Goal: Book appointment/travel/reservation

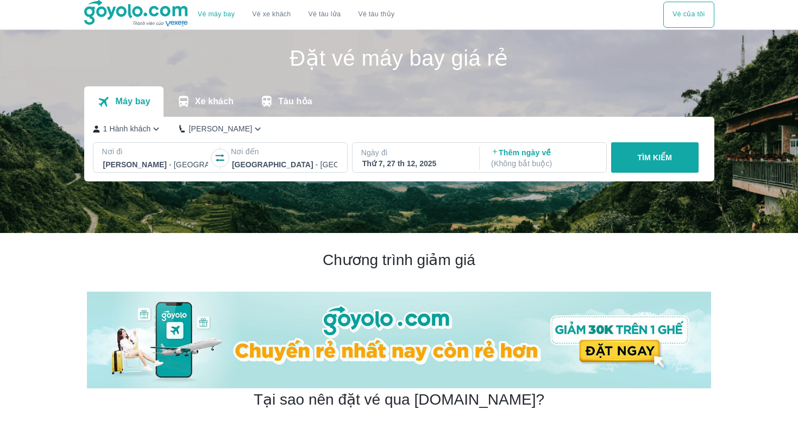
click at [173, 161] on div at bounding box center [155, 164] width 105 height 13
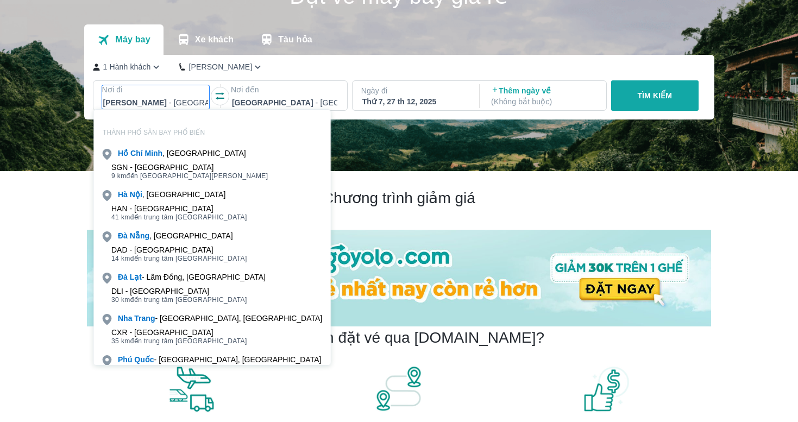
scroll to position [62, 0]
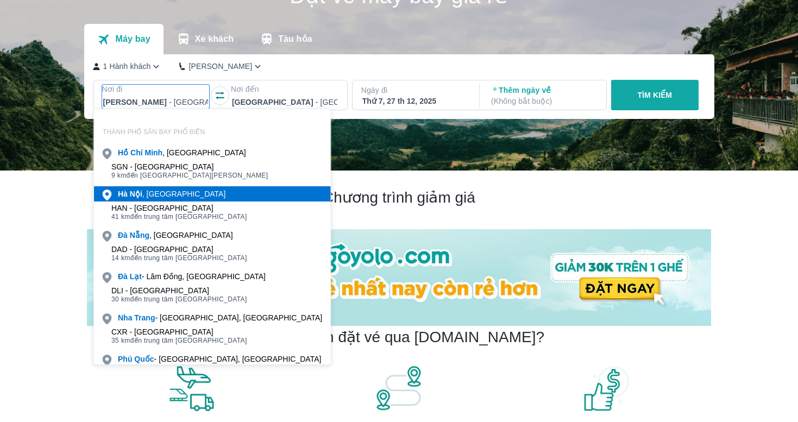
click at [159, 190] on div "[GEOGRAPHIC_DATA] , [GEOGRAPHIC_DATA]" at bounding box center [172, 194] width 108 height 11
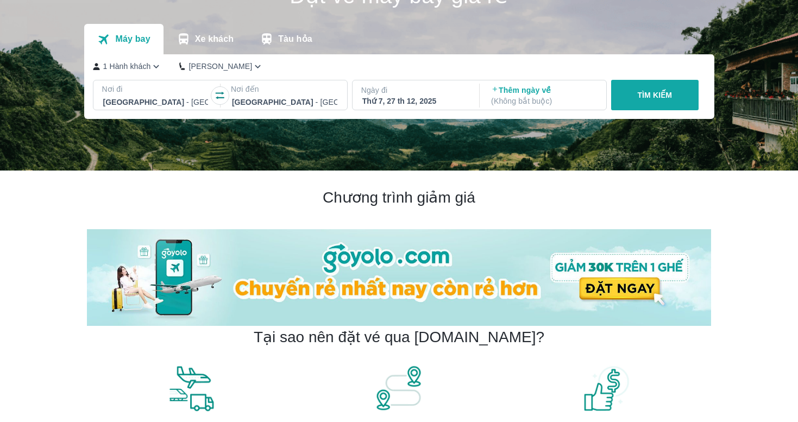
click at [187, 99] on div at bounding box center [155, 102] width 105 height 13
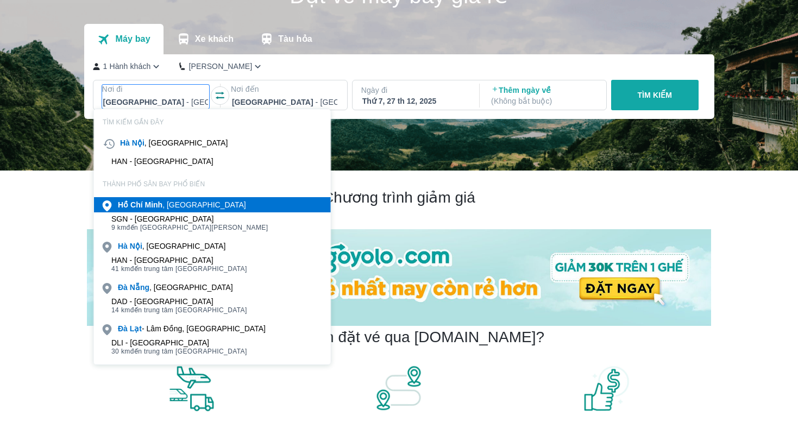
click at [170, 199] on div "[PERSON_NAME] , [GEOGRAPHIC_DATA]" at bounding box center [182, 204] width 128 height 11
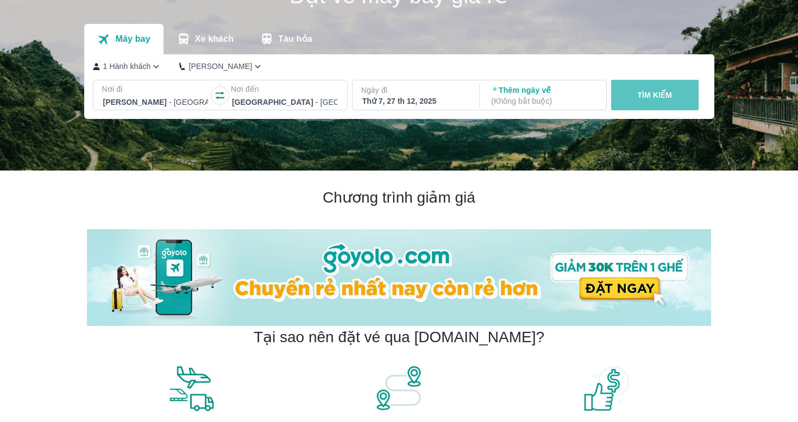
click at [656, 89] on button "TÌM KIẾM" at bounding box center [654, 95] width 87 height 30
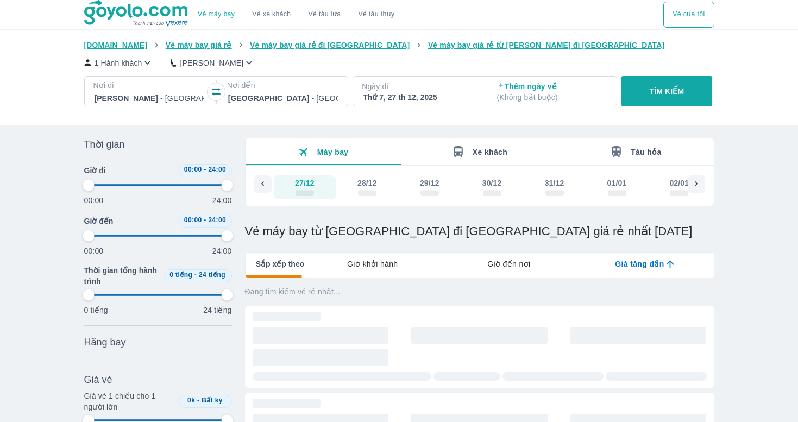
type input "97.9166666666667"
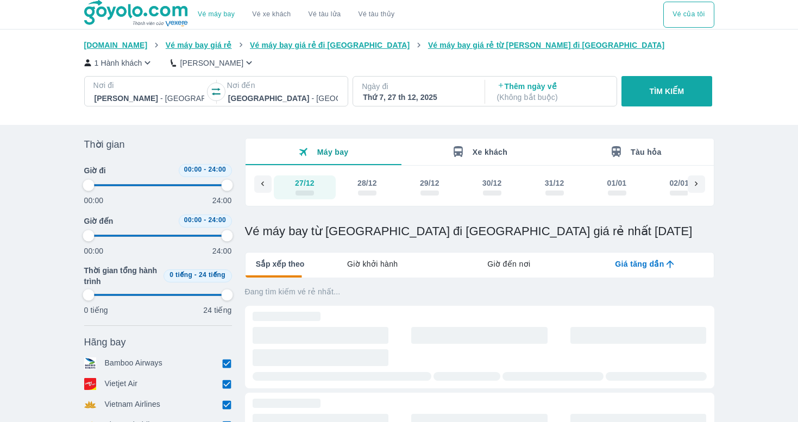
type input "97.9166666666667"
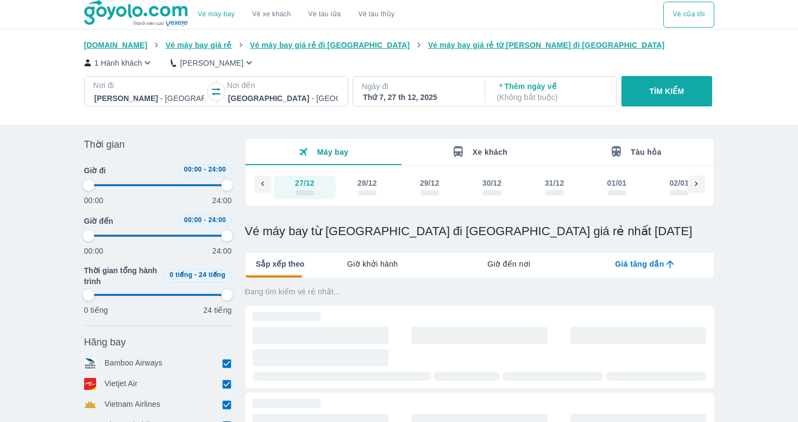
type input "97.9166666666667"
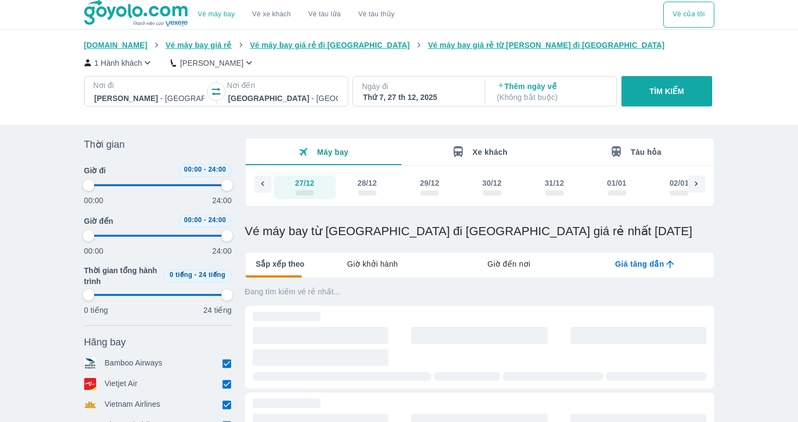
type input "97.9166666666667"
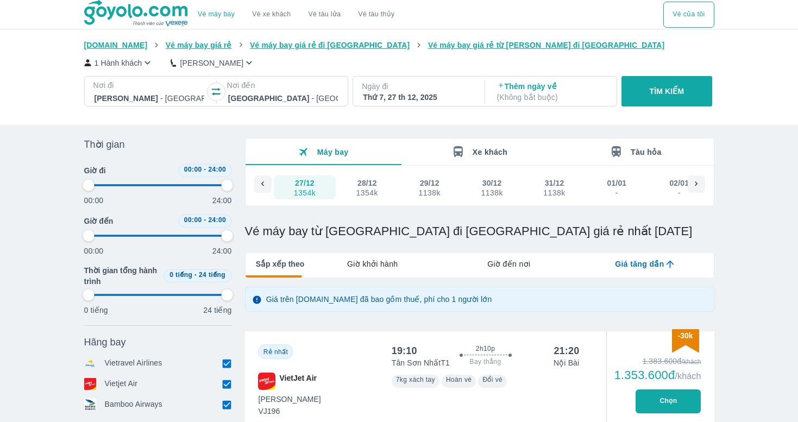
type input "97.9166666666667"
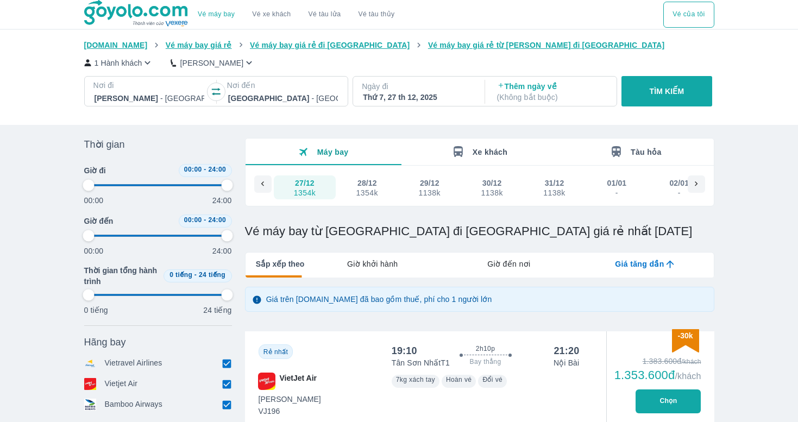
type input "97.9166666666667"
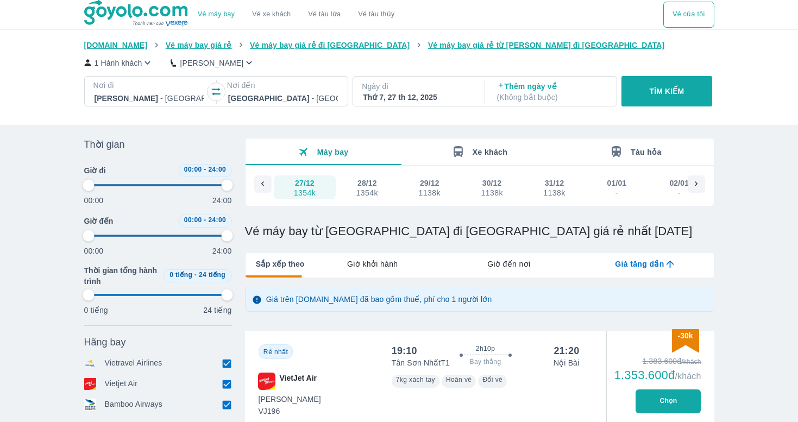
type input "97.9166666666667"
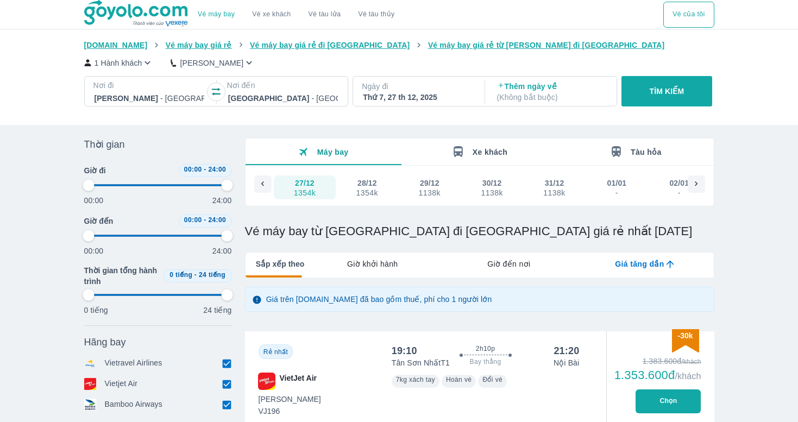
click at [396, 259] on span "Giờ khởi hành" at bounding box center [372, 264] width 51 height 11
type input "97.9166666666667"
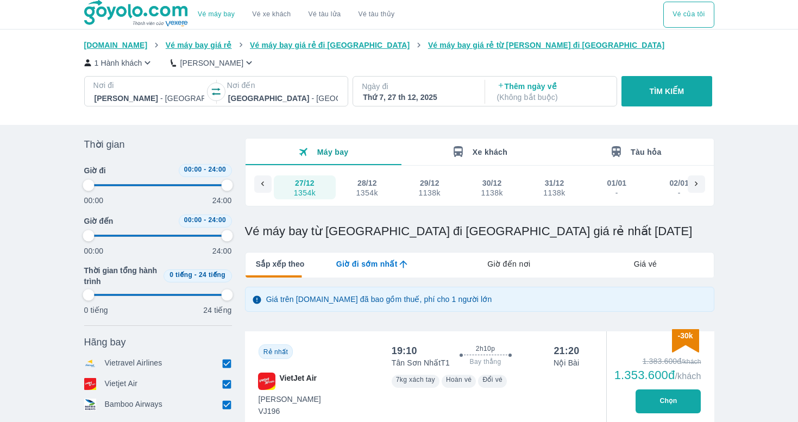
type input "97.9166666666667"
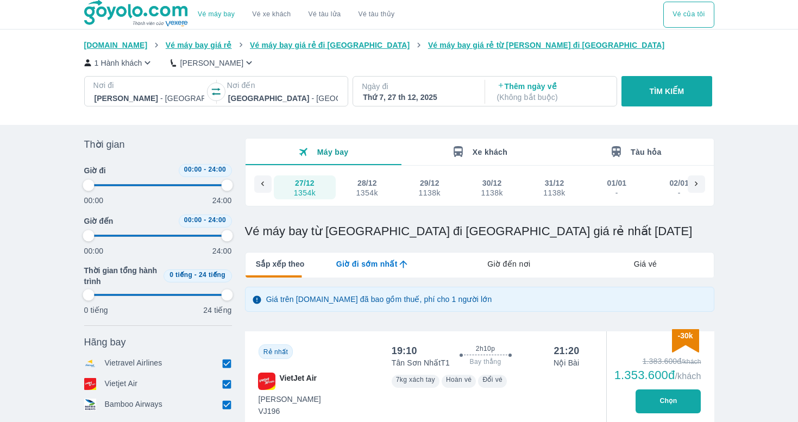
type input "97.9166666666667"
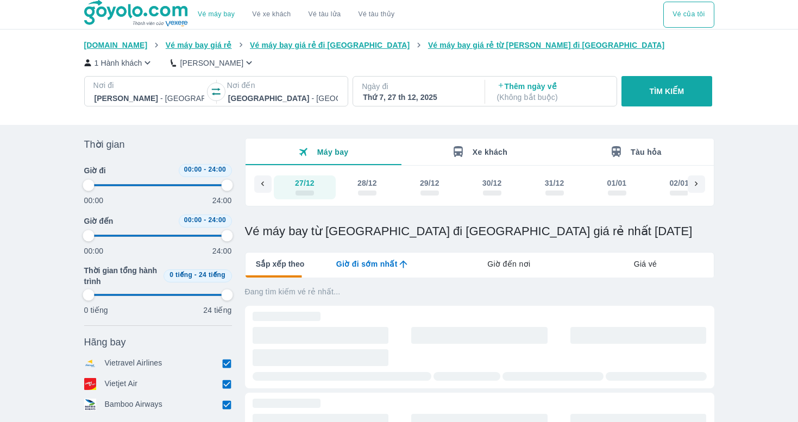
type input "97.9166666666667"
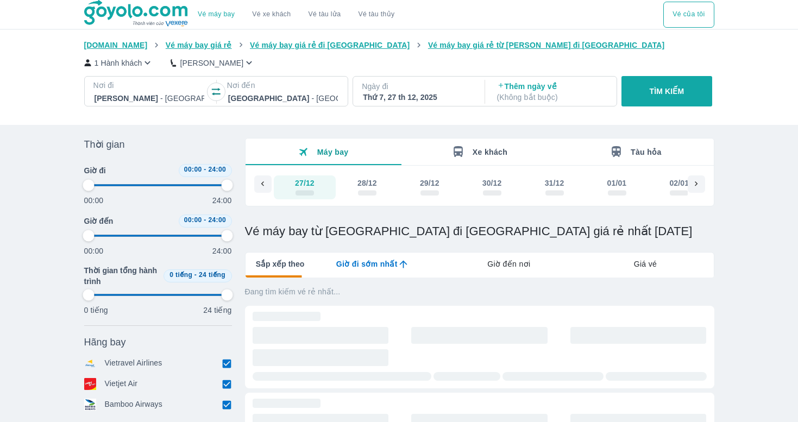
type input "97.9166666666667"
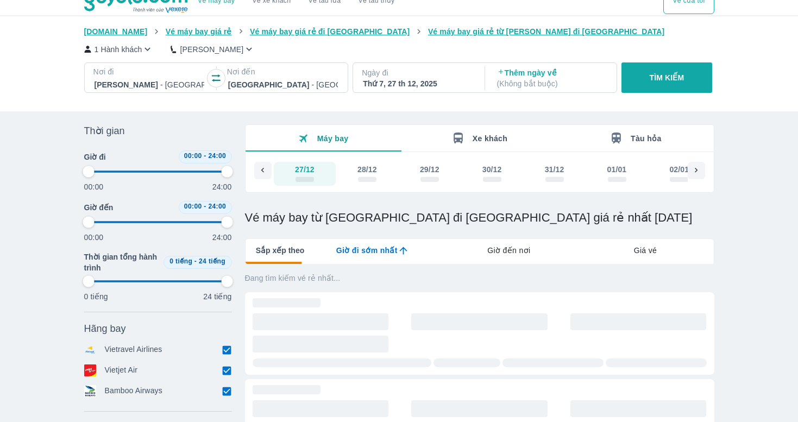
type input "97.9166666666667"
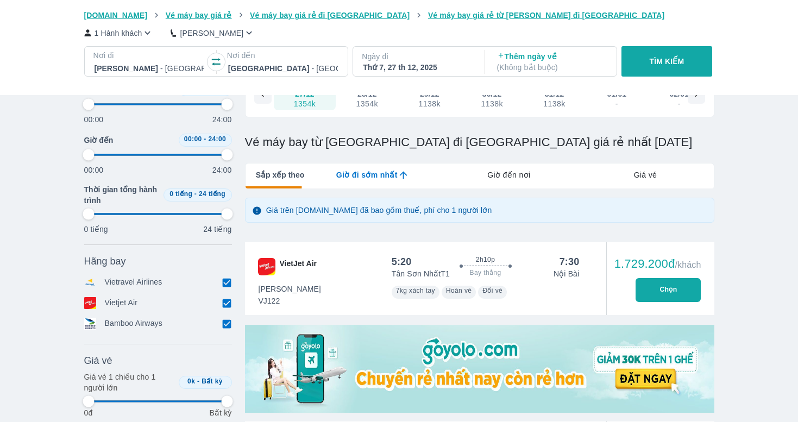
type input "97.9166666666667"
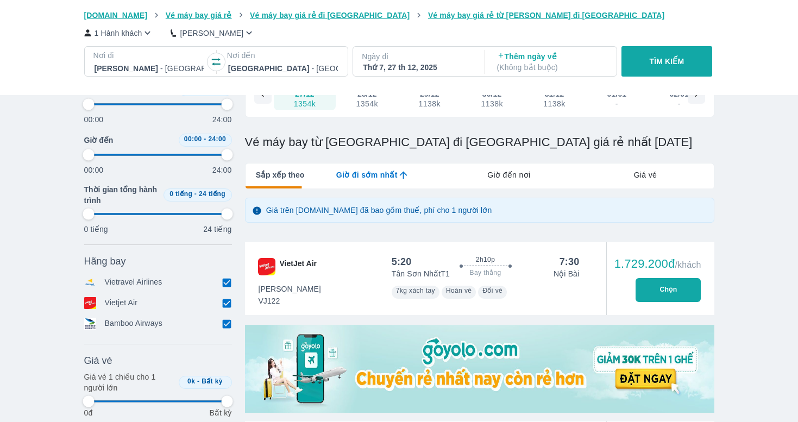
type input "97.9166666666667"
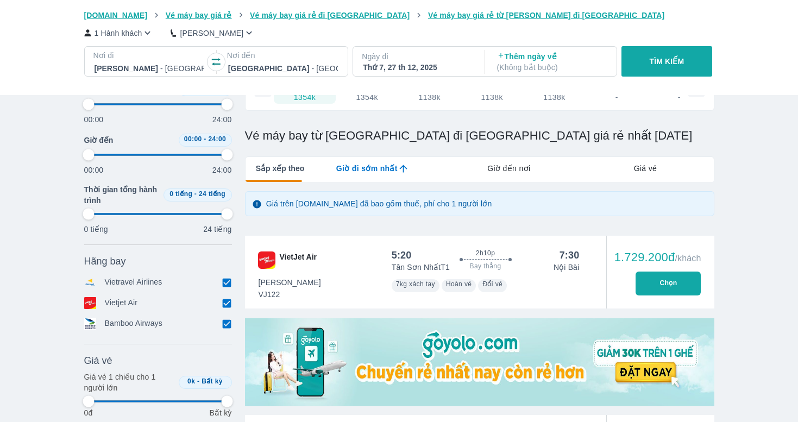
type input "97.9166666666667"
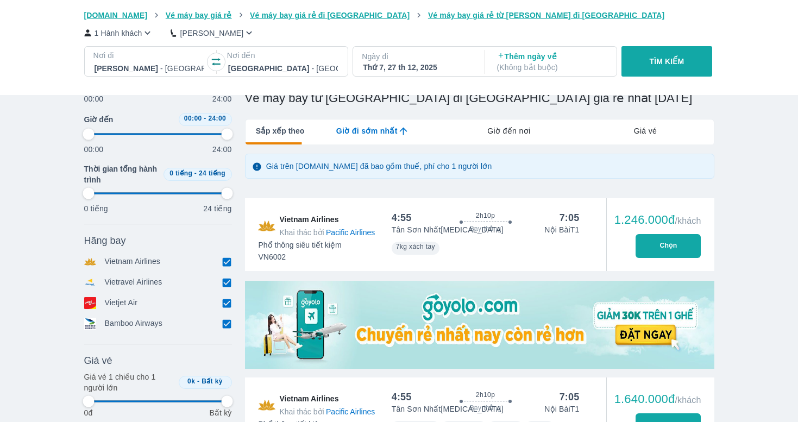
scroll to position [136, 0]
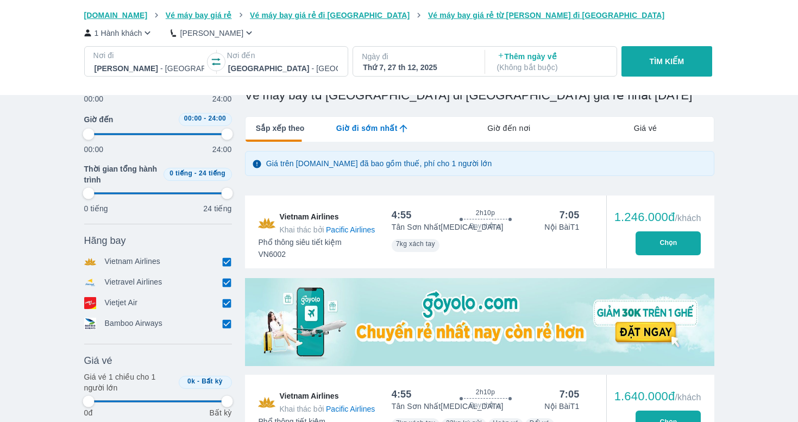
type input "97.9166666666667"
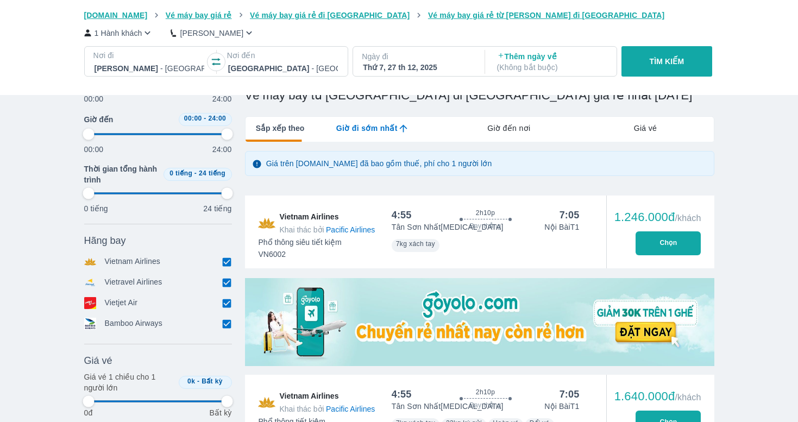
type input "97.9166666666667"
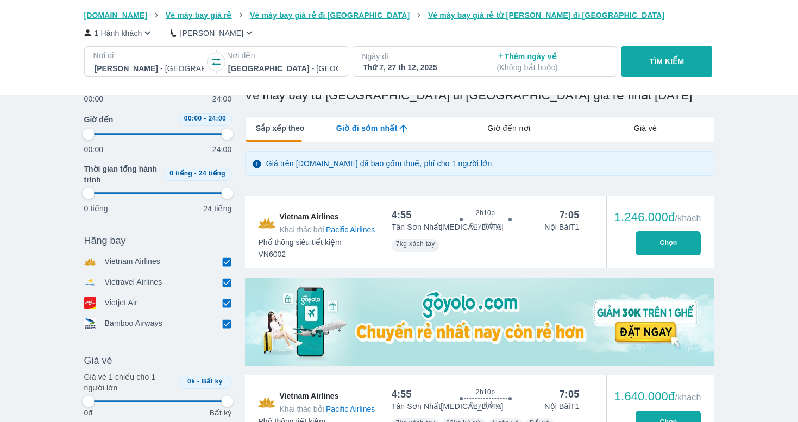
type input "97.9166666666667"
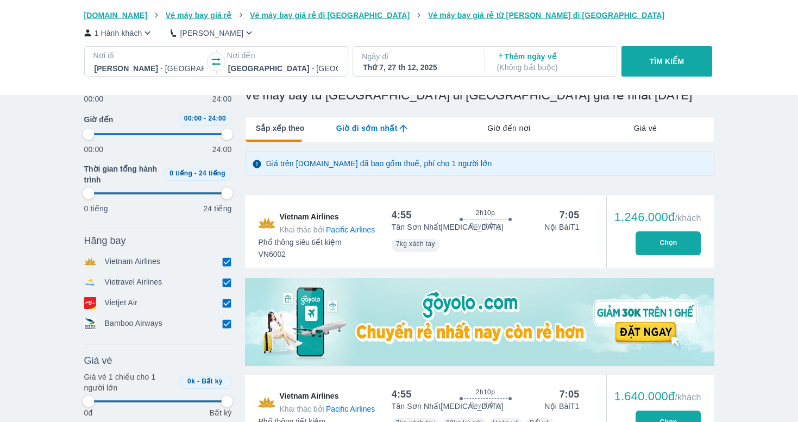
type input "97.9166666666667"
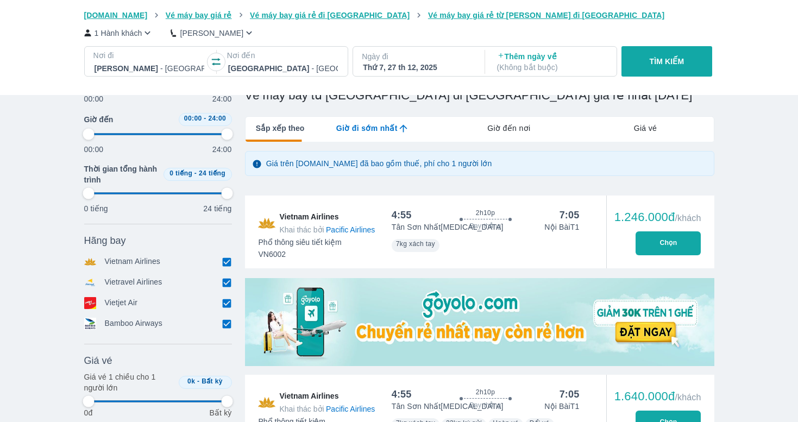
type input "97.9166666666667"
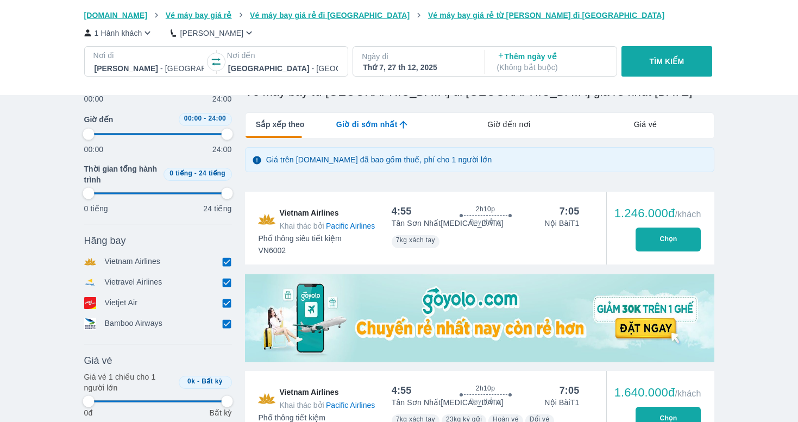
type input "97.9166666666667"
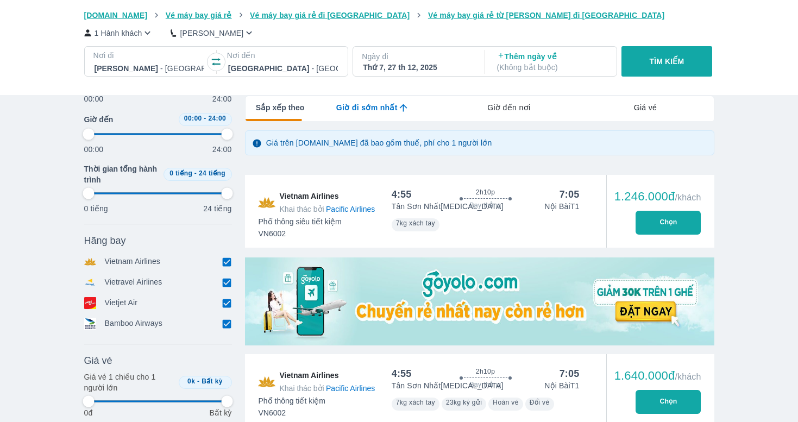
type input "97.9166666666667"
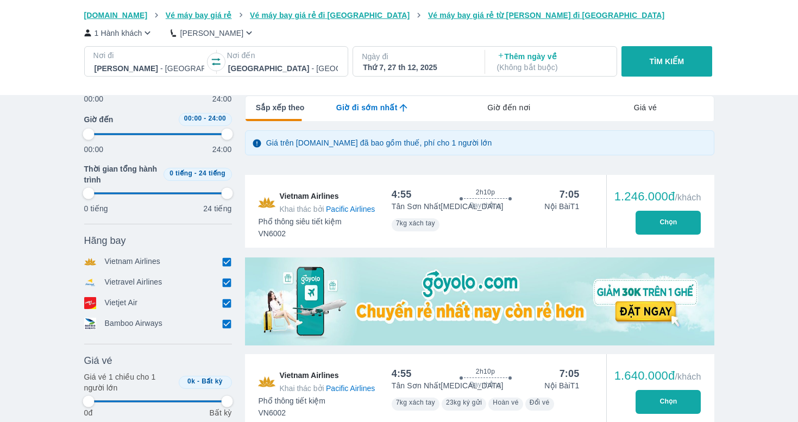
type input "97.9166666666667"
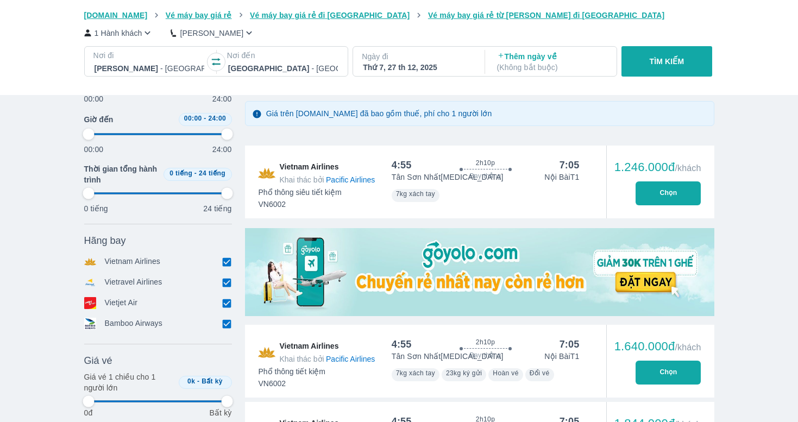
type input "97.9166666666667"
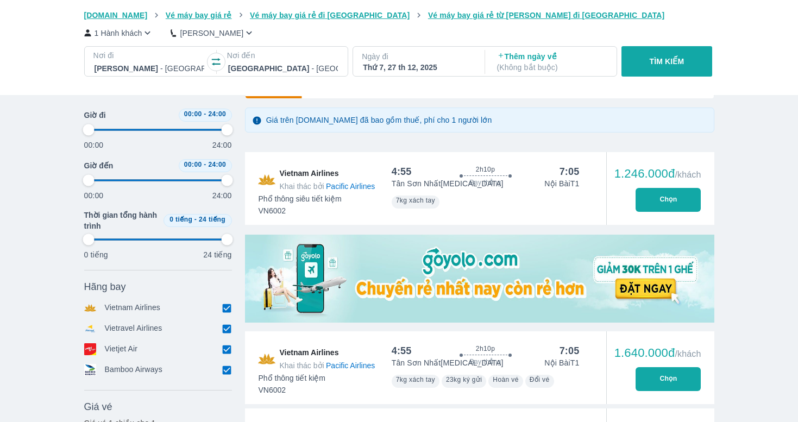
type input "97.9166666666667"
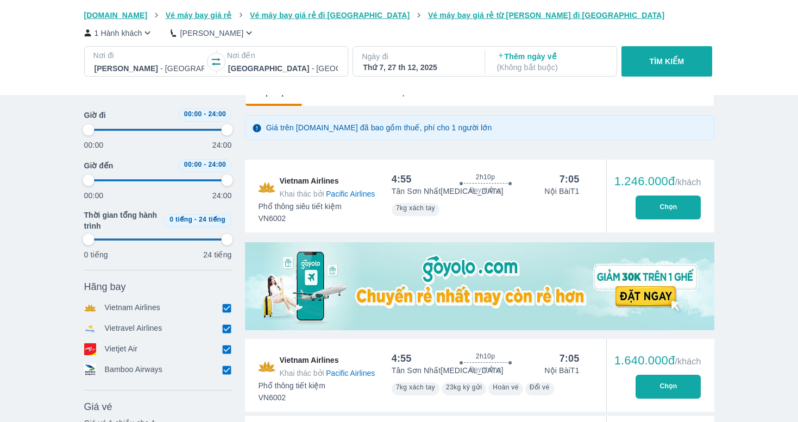
type input "97.9166666666667"
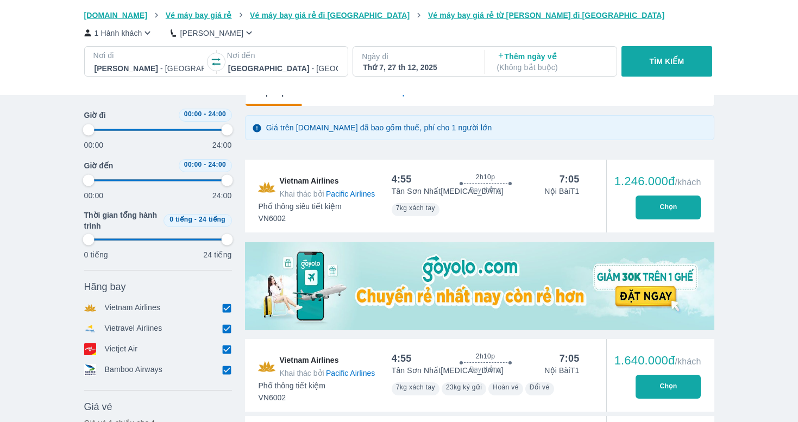
type input "97.9166666666667"
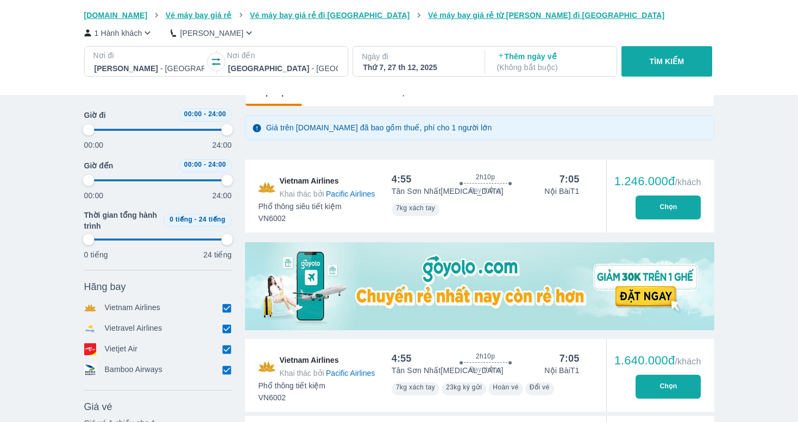
type input "97.9166666666667"
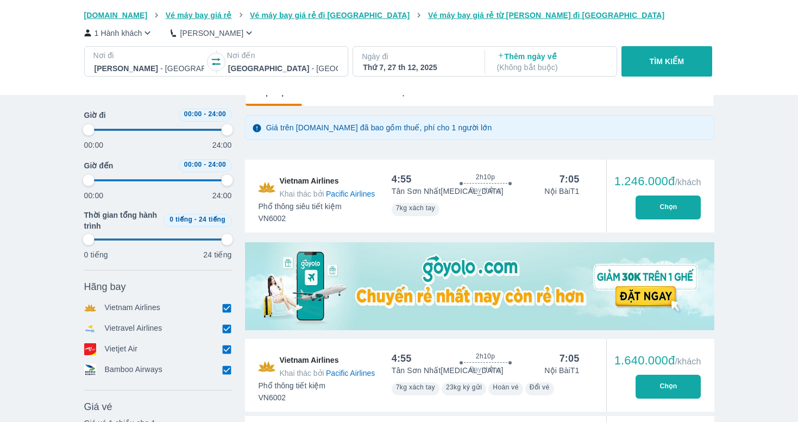
type input "97.9166666666667"
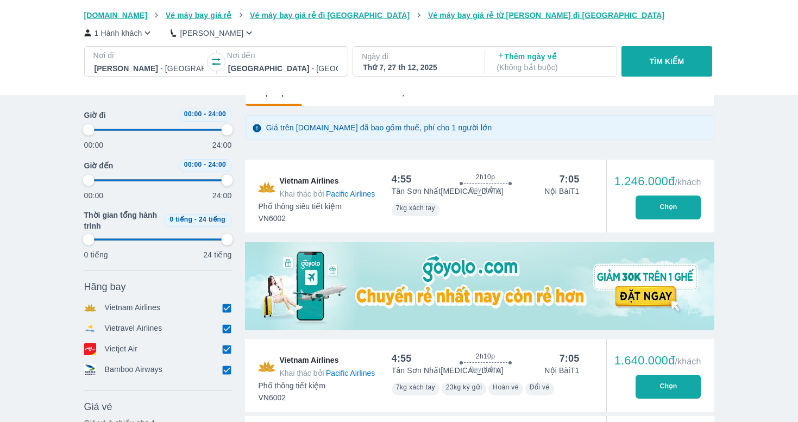
type input "97.9166666666667"
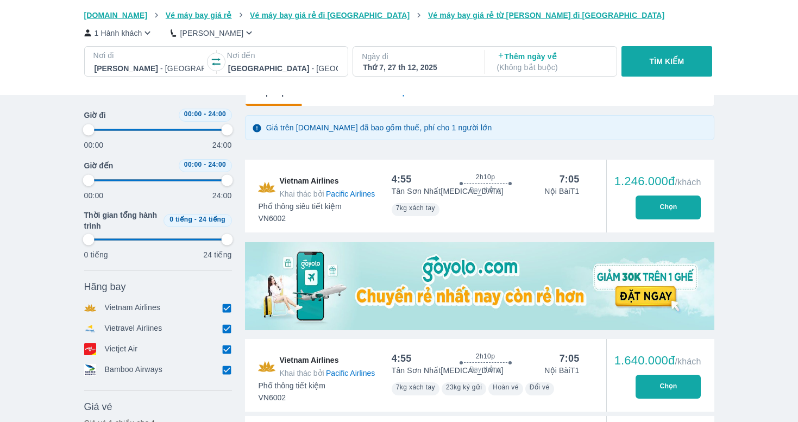
type input "97.9166666666667"
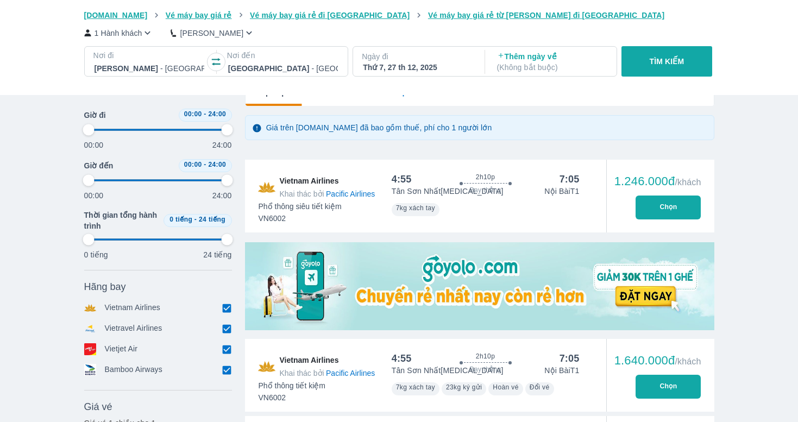
type input "97.9166666666667"
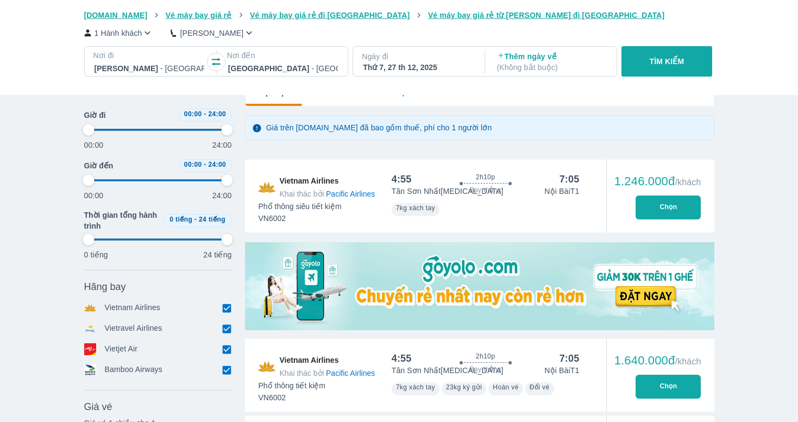
type input "97.9166666666667"
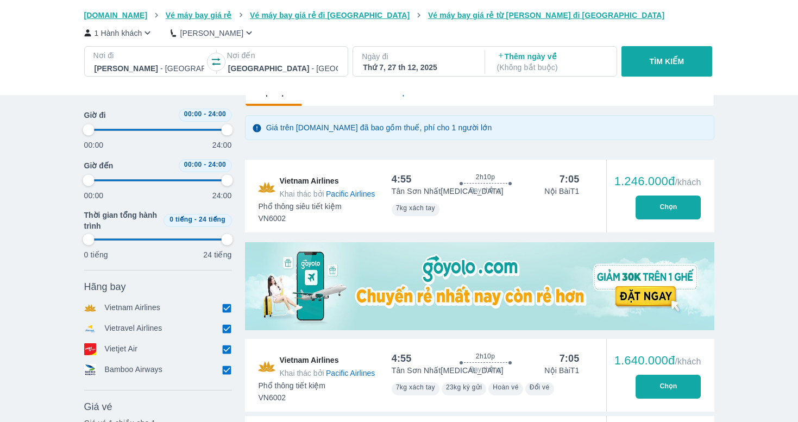
type input "97.9166666666667"
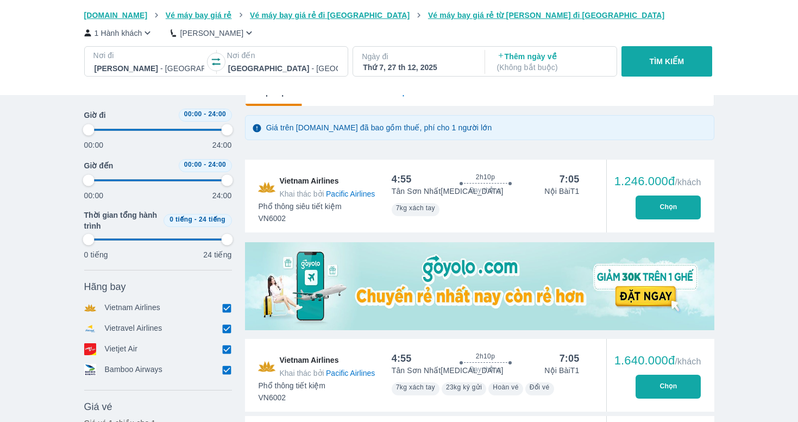
type input "97.9166666666667"
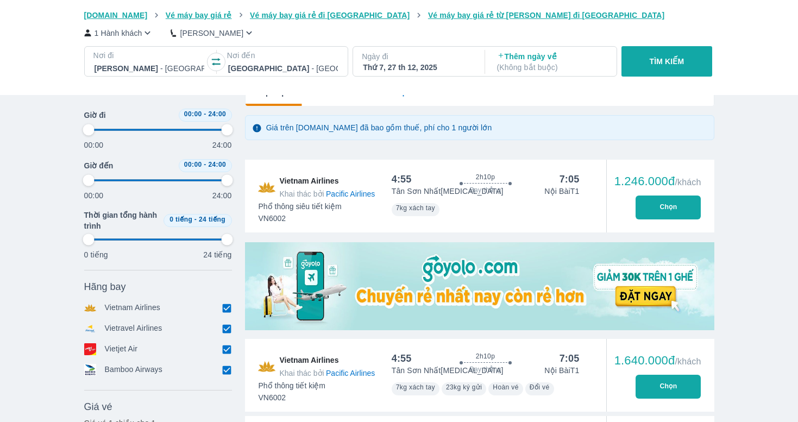
type input "97.9166666666667"
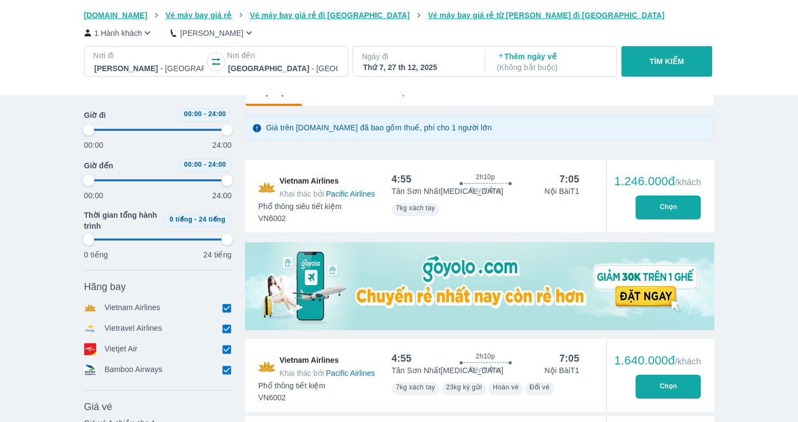
type input "97.9166666666667"
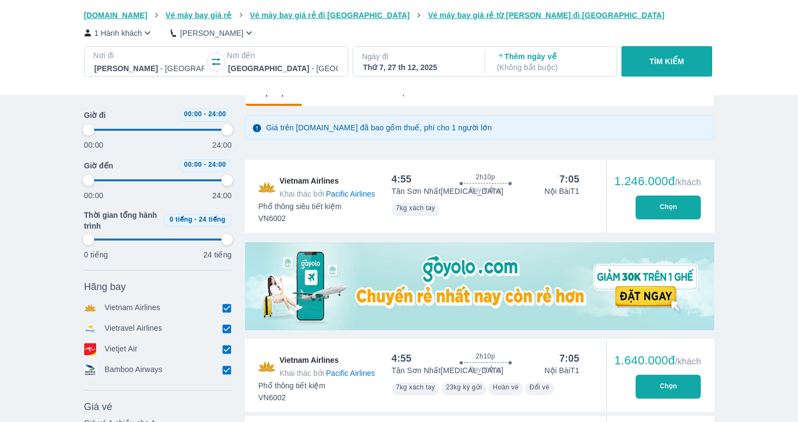
type input "97.9166666666667"
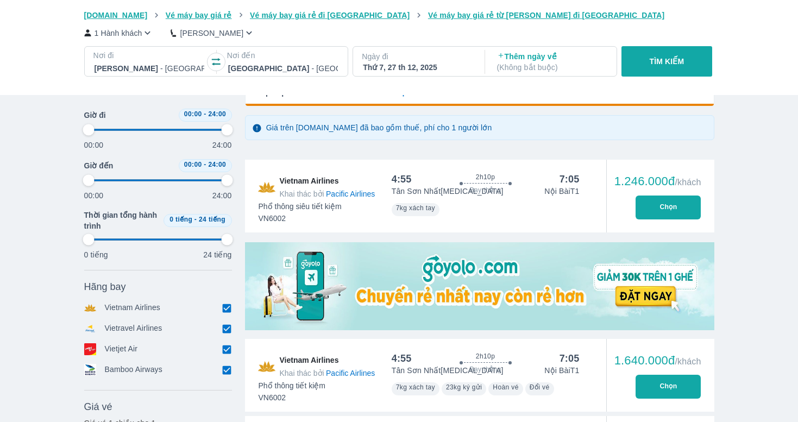
type input "97.9166666666667"
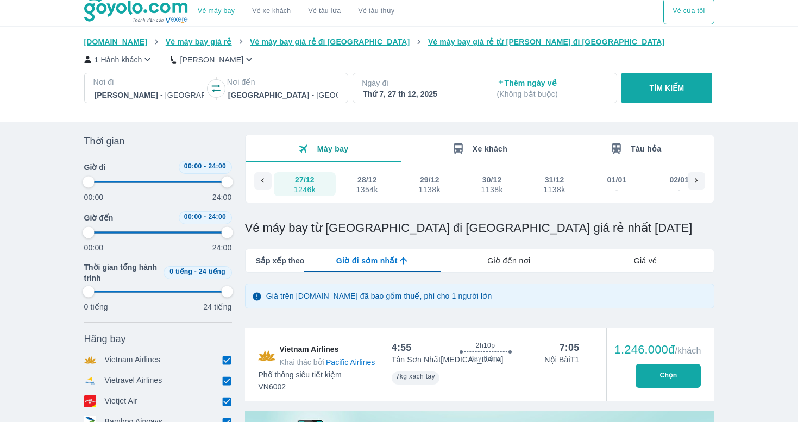
scroll to position [0, 0]
